Goal: Task Accomplishment & Management: Complete application form

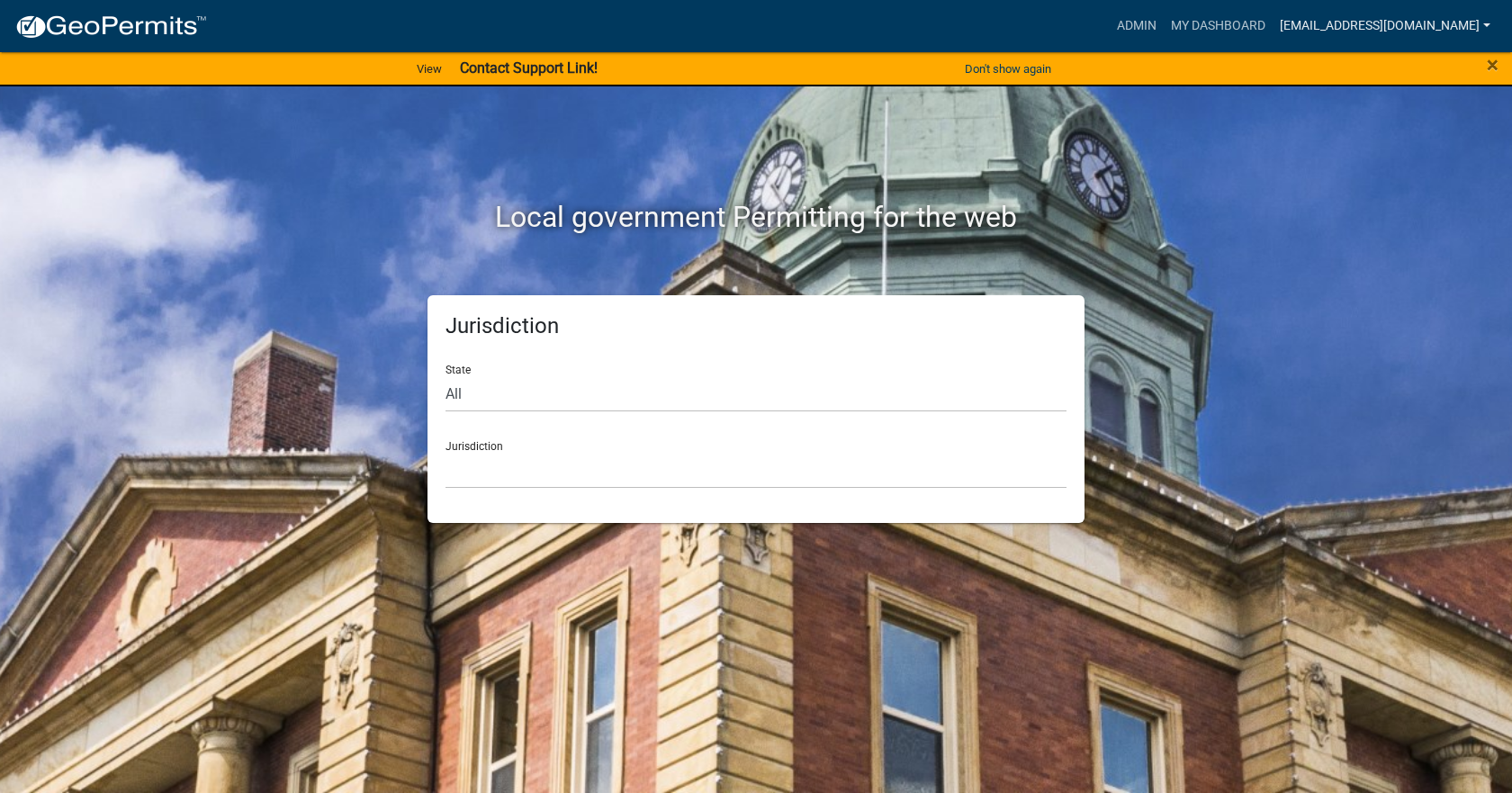
click at [1348, 32] on link "[EMAIL_ADDRESS][DOMAIN_NAME]" at bounding box center [1385, 26] width 225 height 34
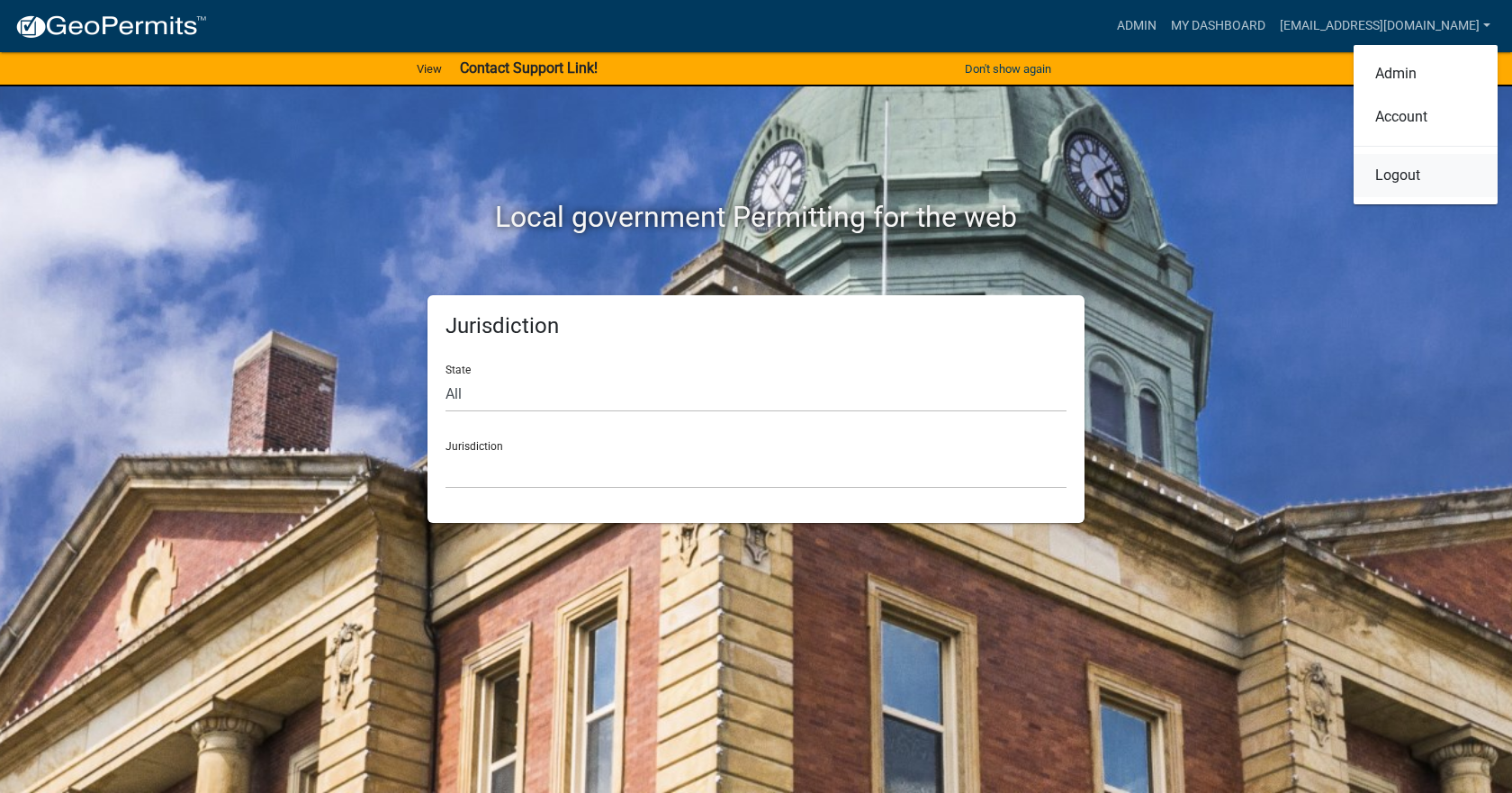
click at [1403, 177] on link "Logout" at bounding box center [1426, 175] width 144 height 43
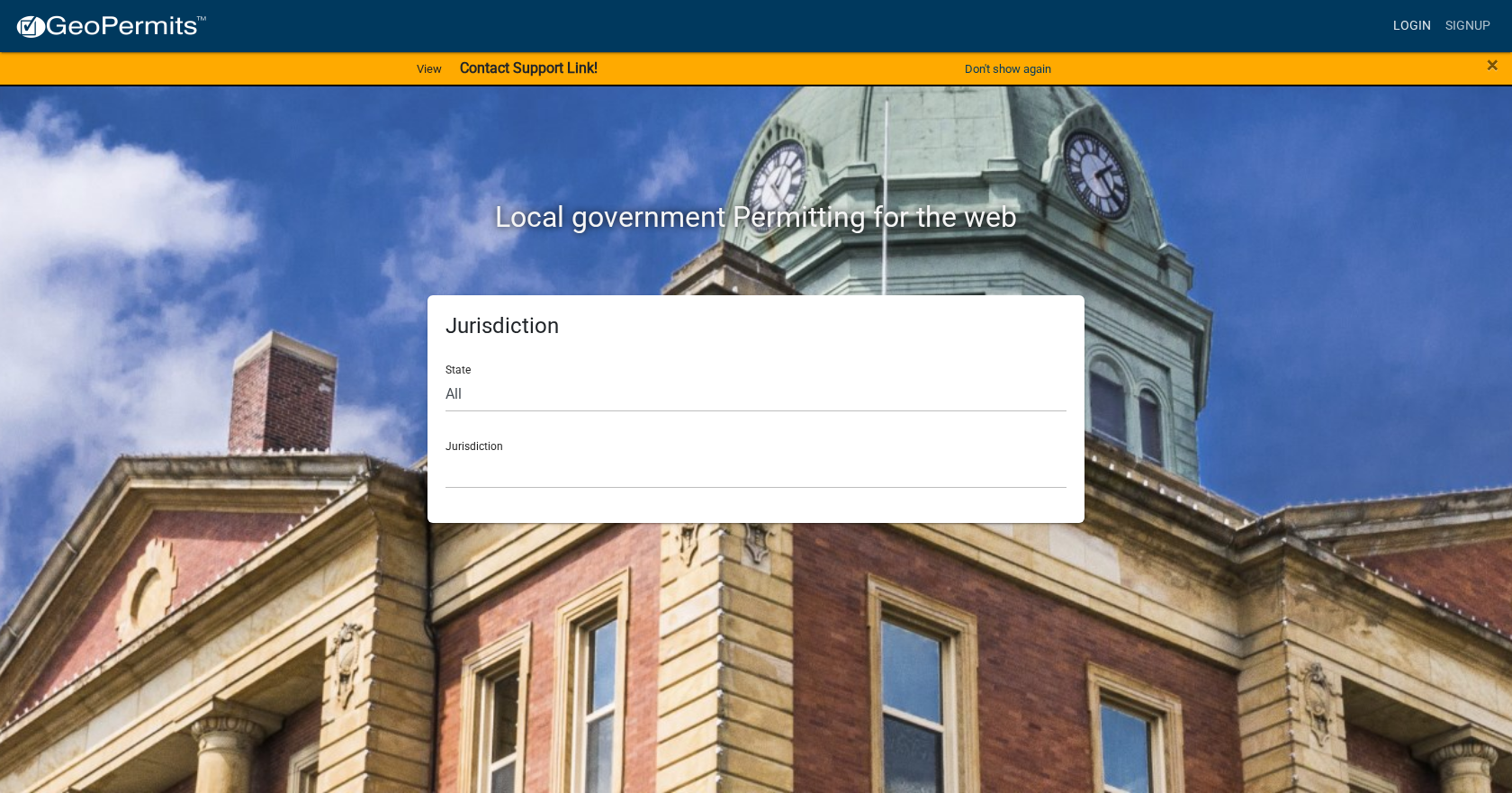
click at [1412, 21] on link "Login" at bounding box center [1412, 26] width 53 height 34
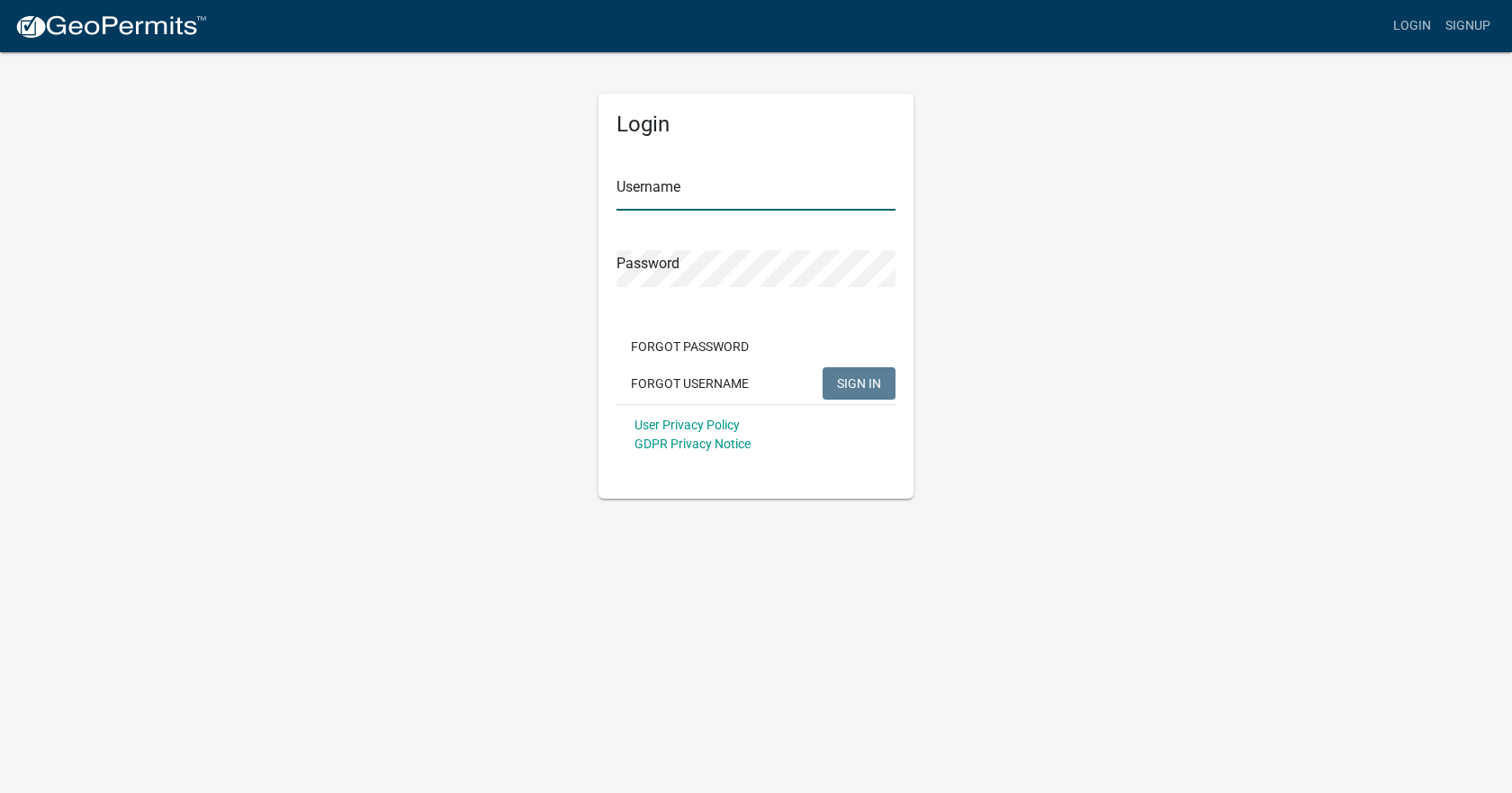
type input "[EMAIL_ADDRESS][DOMAIN_NAME]"
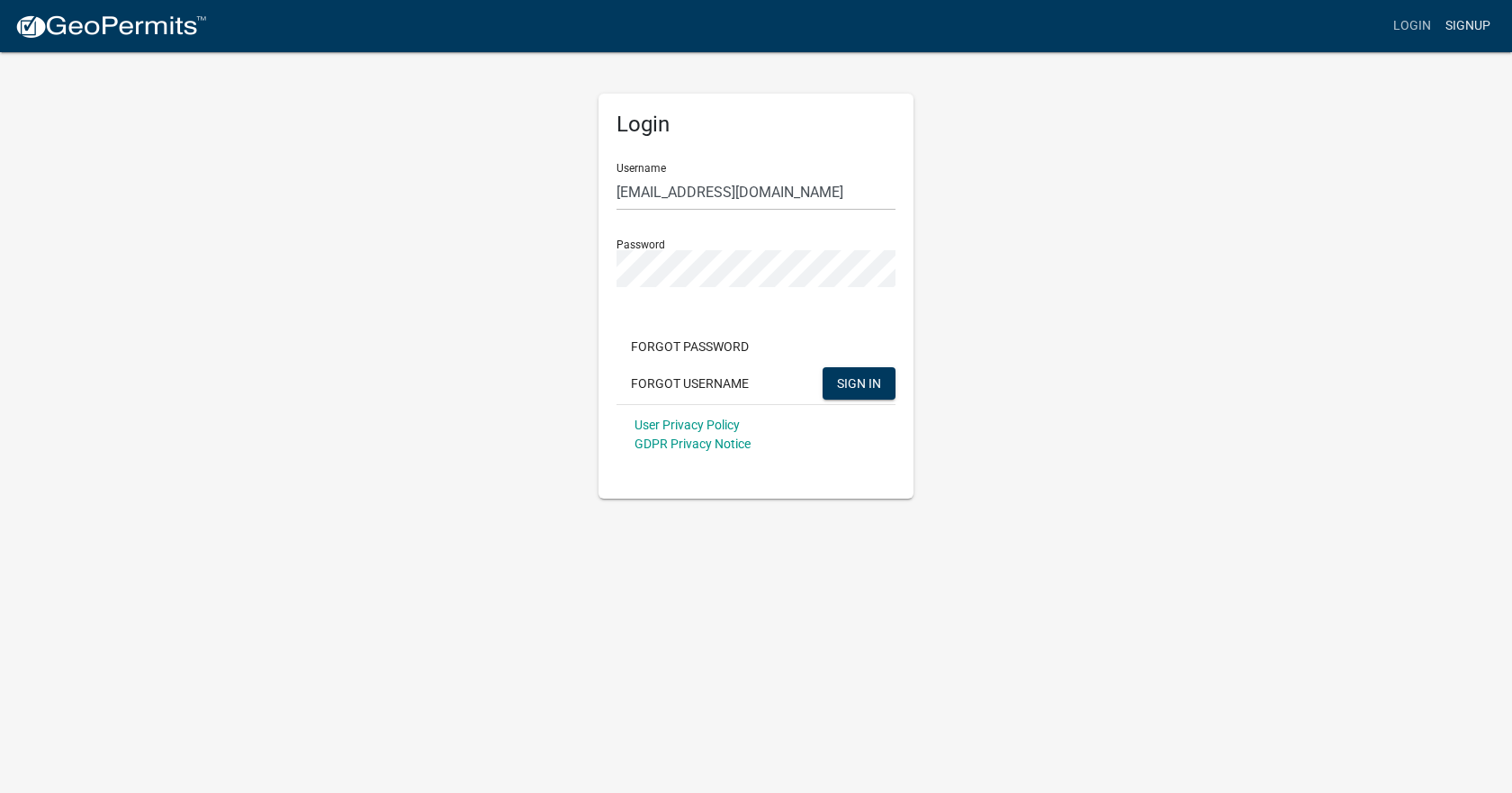
click at [1468, 31] on link "Signup" at bounding box center [1468, 26] width 59 height 34
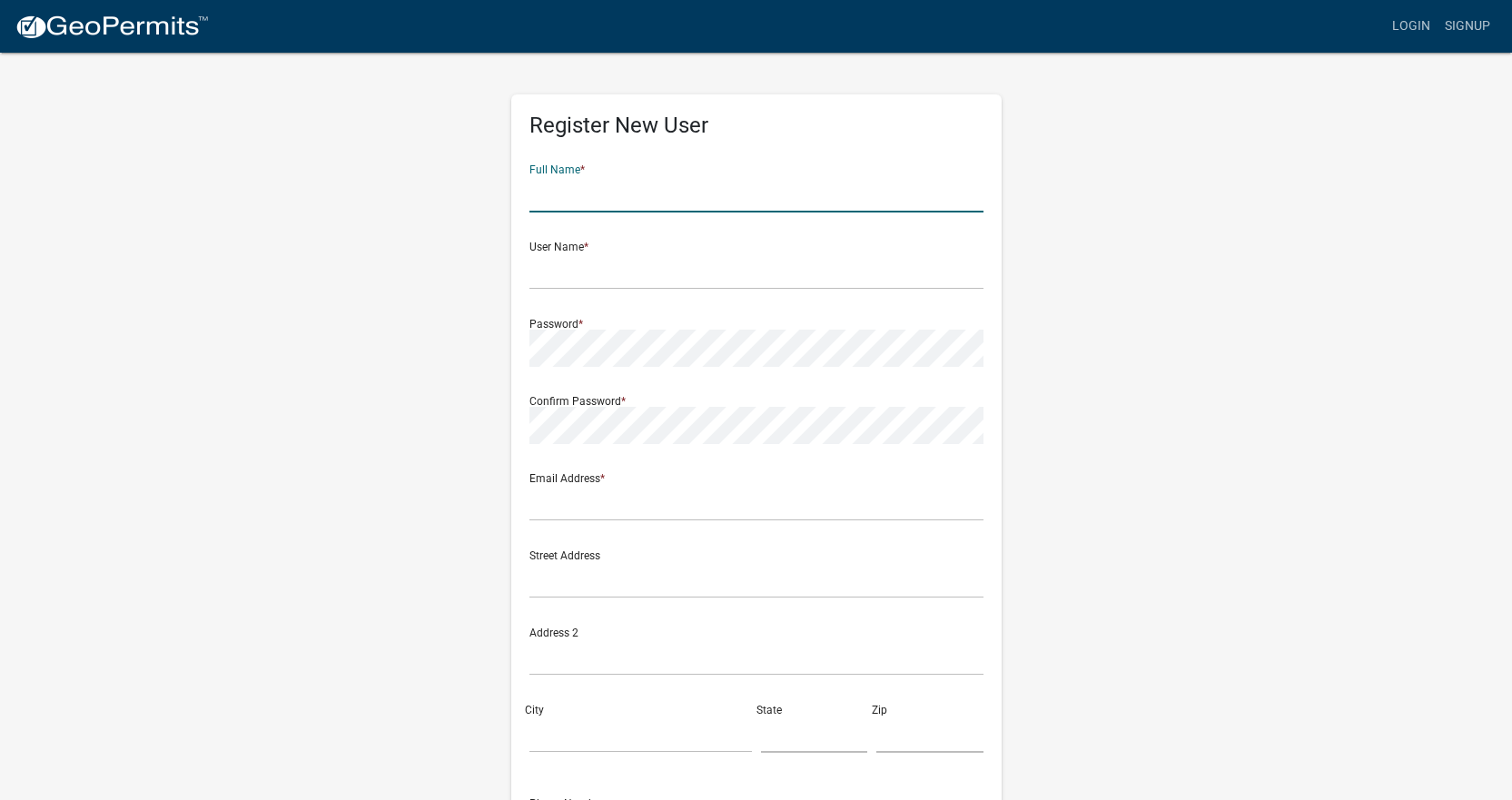
click at [683, 206] on input "text" at bounding box center [756, 194] width 454 height 38
type input "Johnson County Staff Inputs"
click at [694, 273] on input "text" at bounding box center [756, 270] width 454 height 38
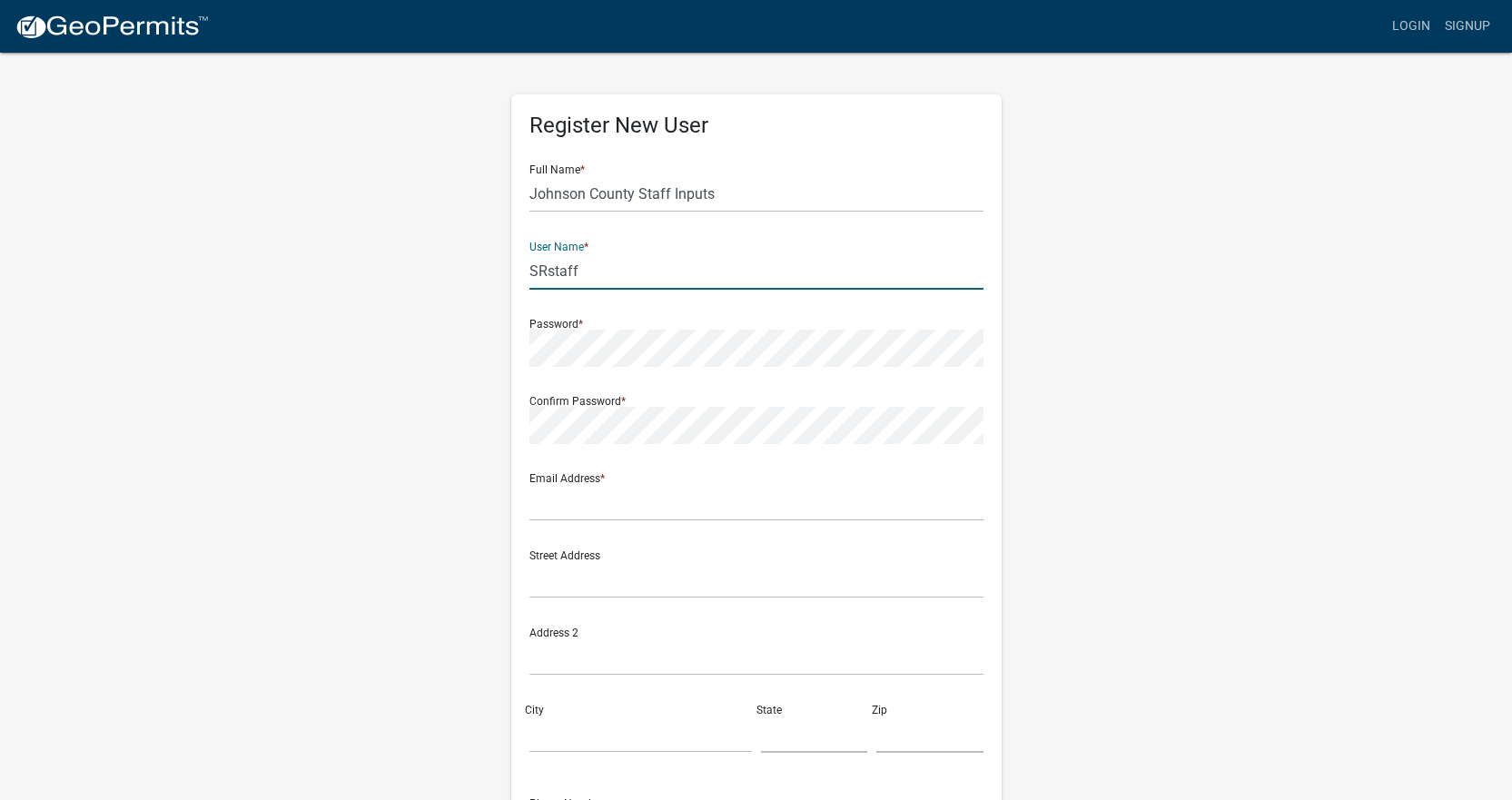
click at [538, 274] on input "SRstaff" at bounding box center [756, 270] width 454 height 38
type input "jocoSRstaff"
click at [1147, 290] on div "Register New User Full Name * [GEOGRAPHIC_DATA] Staff Inputs User Name * jocoSR…" at bounding box center [756, 537] width 1035 height 971
click at [1108, 459] on div "Register New User Full Name * [GEOGRAPHIC_DATA] Staff Inputs User Name * jocoSR…" at bounding box center [756, 537] width 1035 height 971
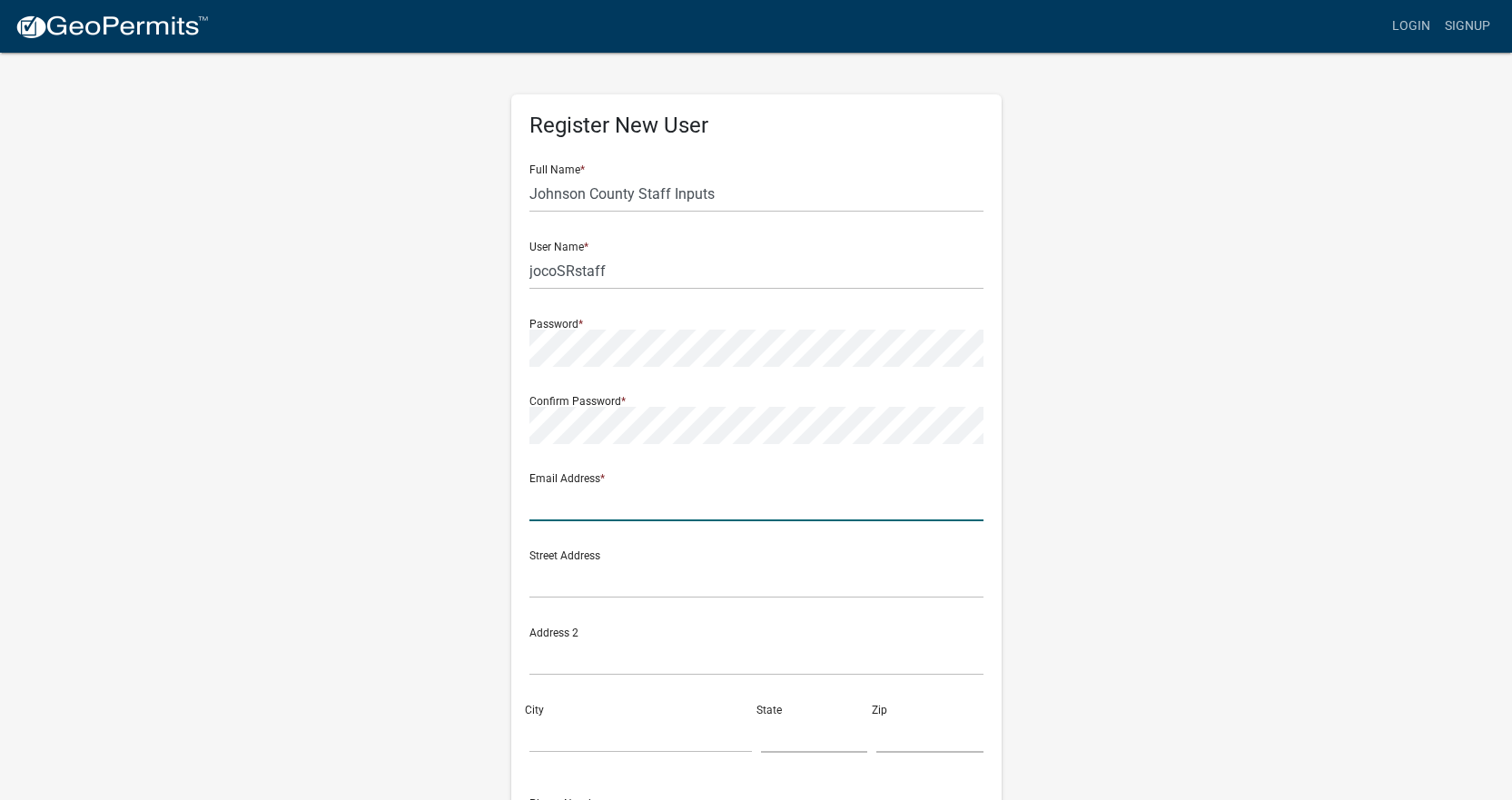
click at [771, 511] on input "text" at bounding box center [756, 502] width 454 height 38
type input "[EMAIL_ADDRESS][DOMAIN_NAME]"
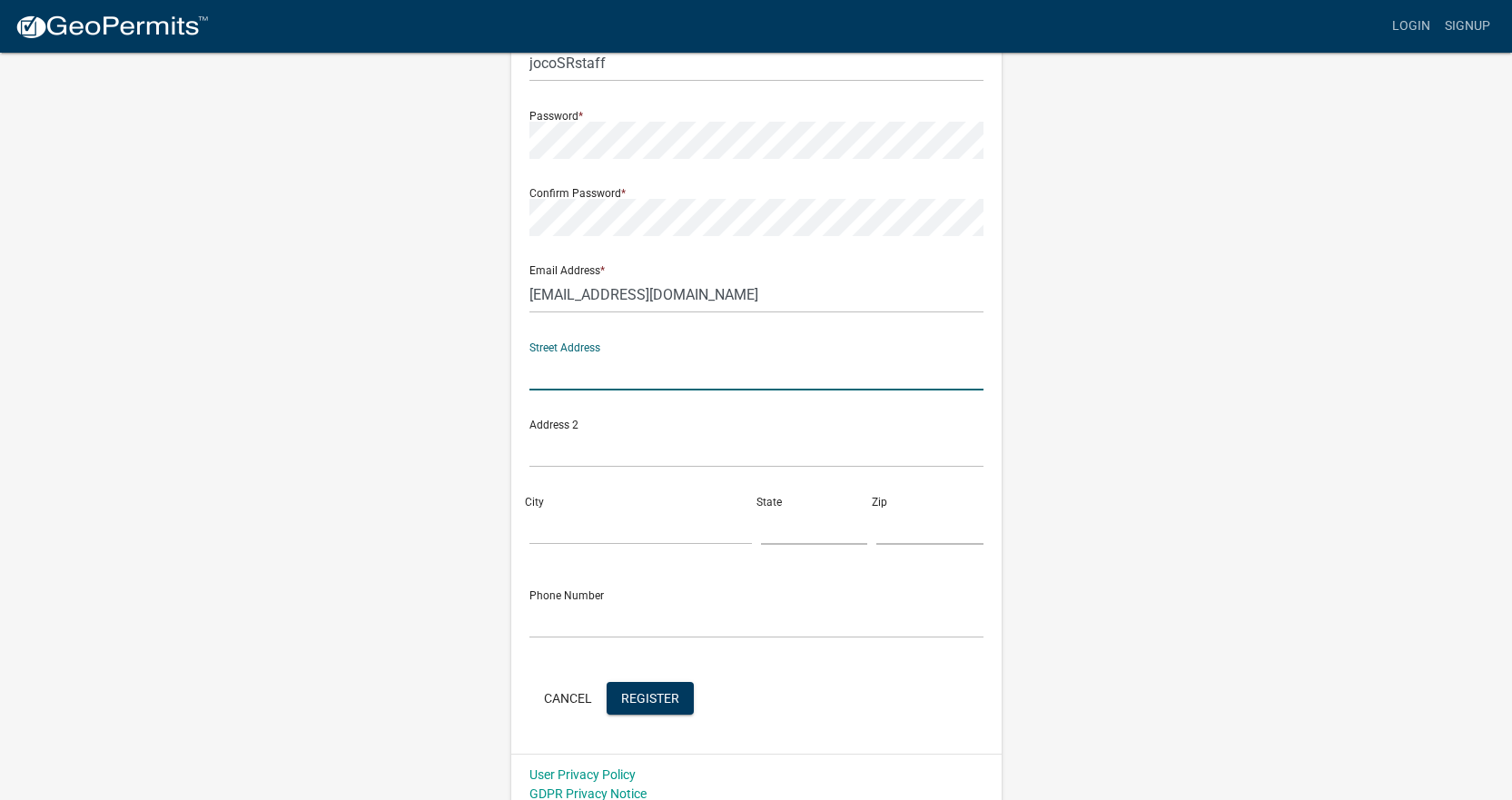
scroll to position [222, 0]
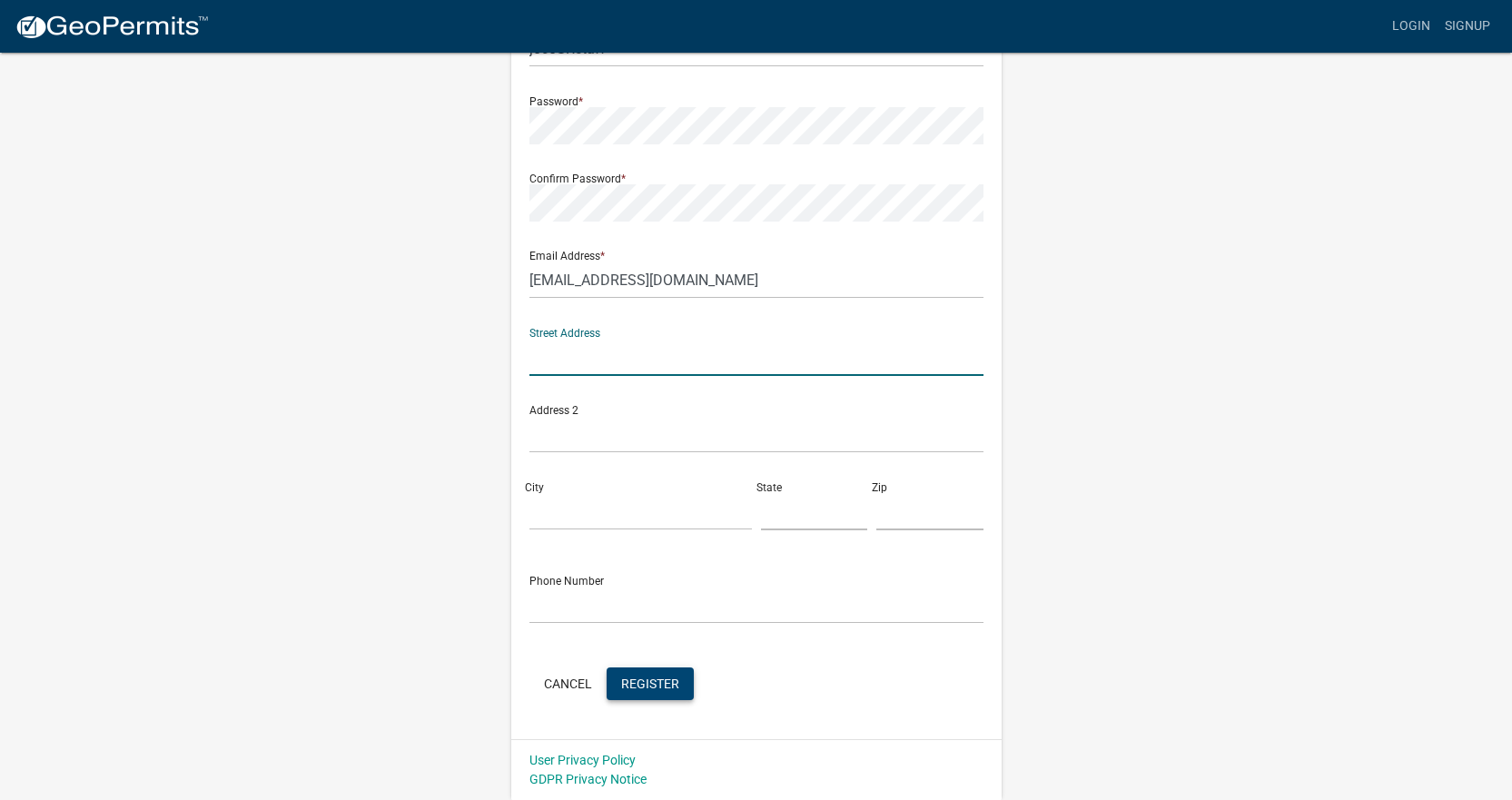
click at [663, 683] on span "Register" at bounding box center [650, 682] width 58 height 14
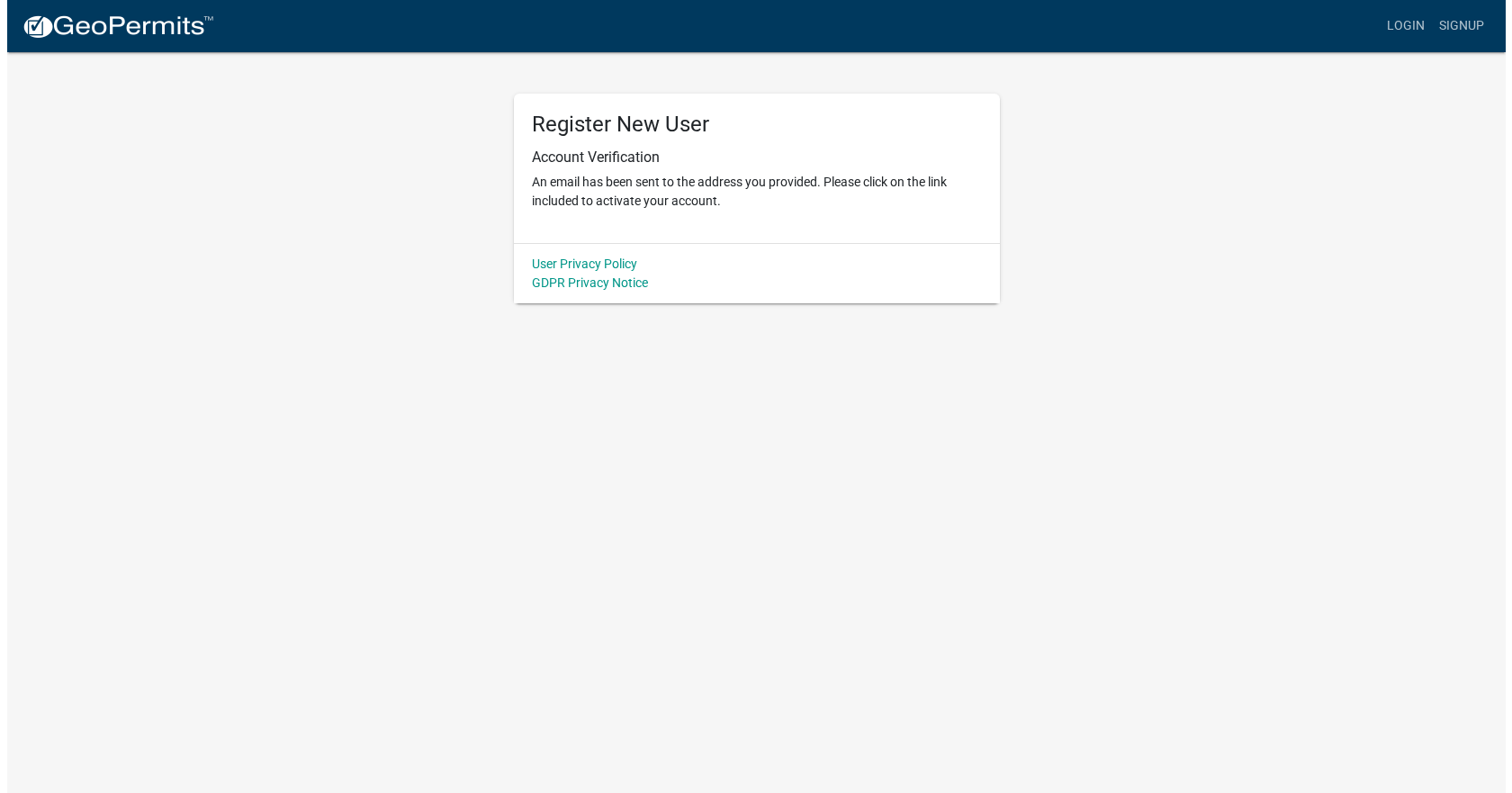
scroll to position [0, 0]
click at [1394, 28] on link "Login" at bounding box center [1412, 26] width 53 height 34
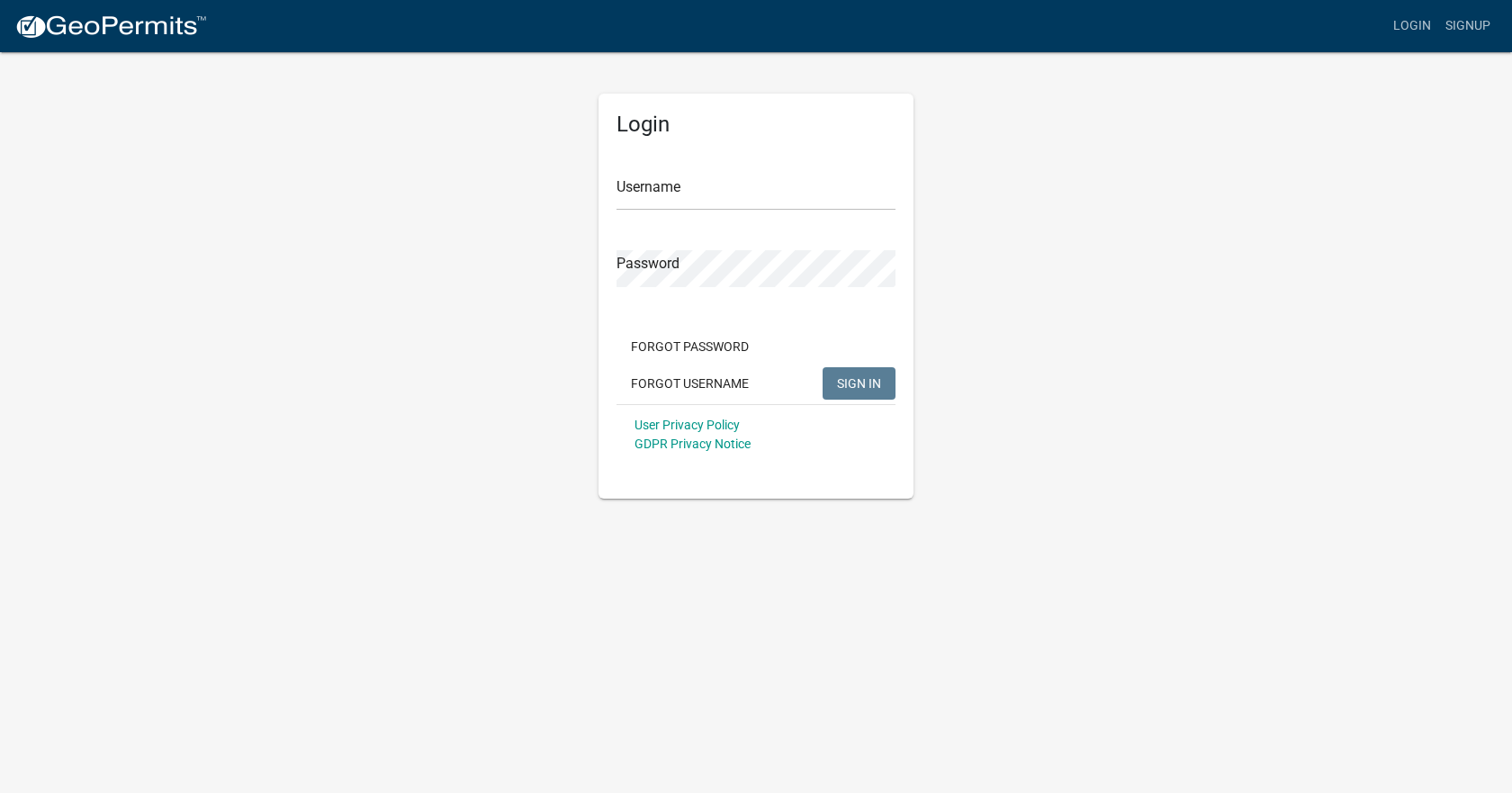
type input "jocoSRstaff"
click at [860, 391] on button "SIGN IN" at bounding box center [859, 384] width 73 height 33
click at [866, 386] on span "SIGN IN" at bounding box center [859, 382] width 44 height 14
